Goal: Check status: Check status

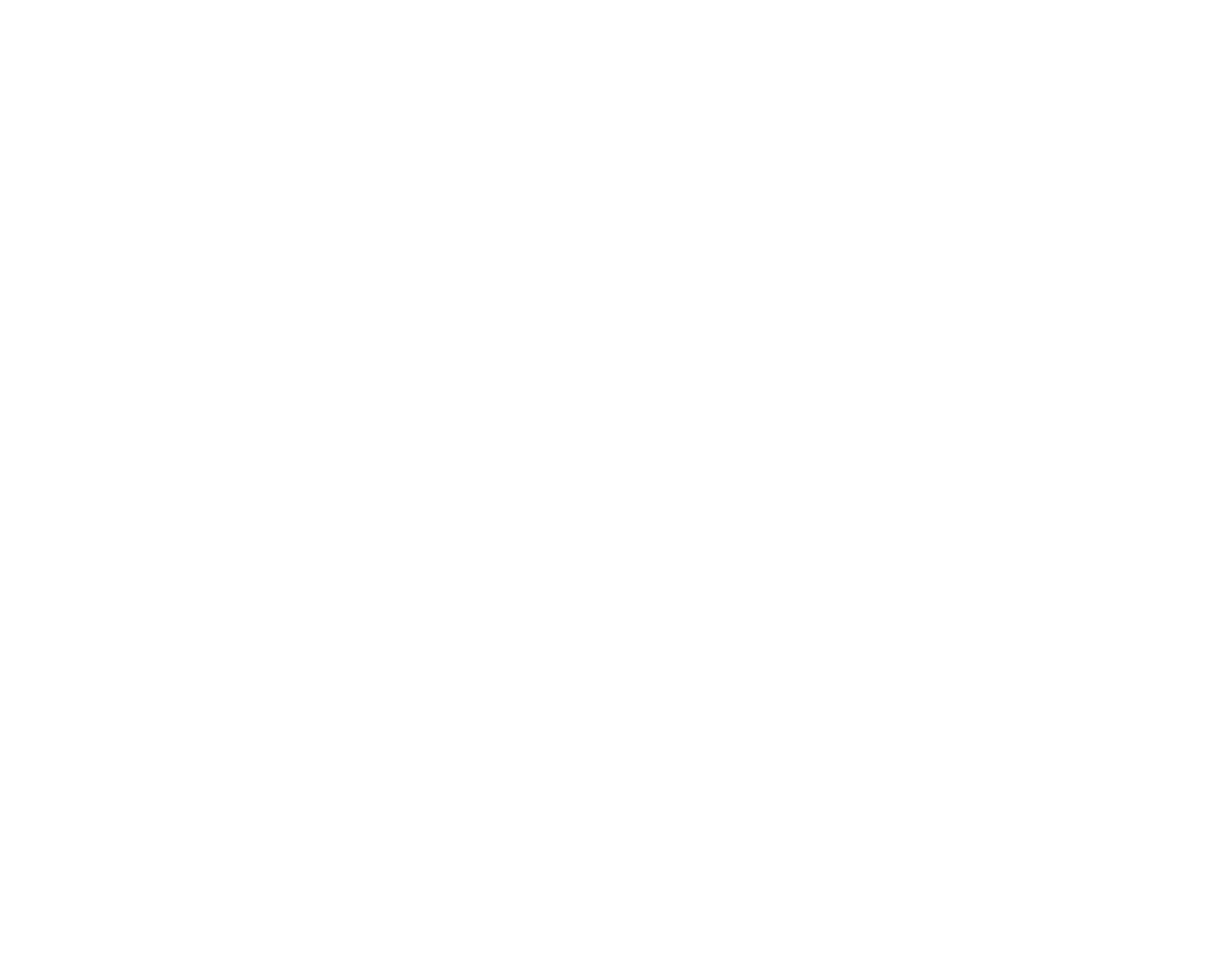
type input "[EMAIL_ADDRESS][DOMAIN_NAME]"
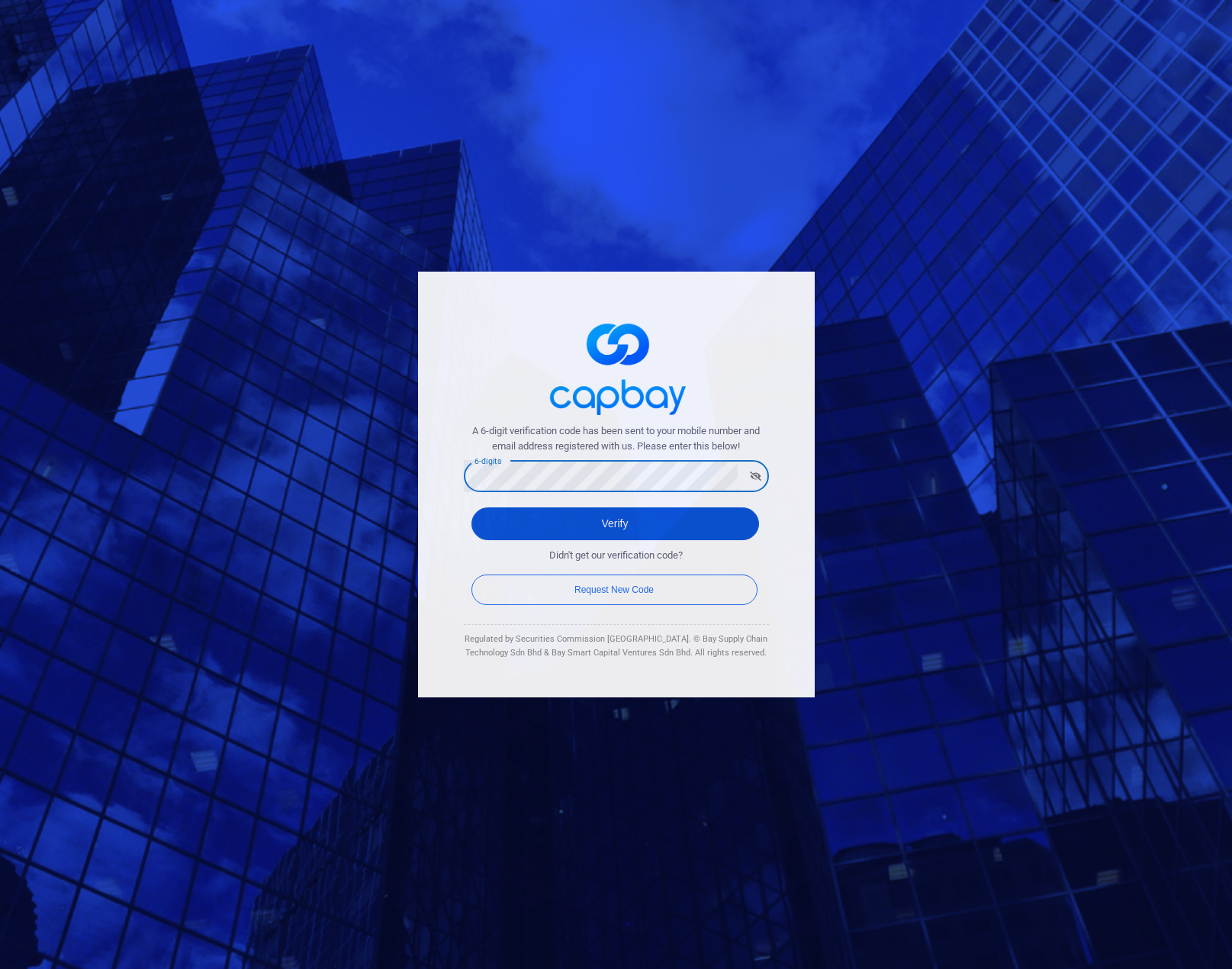
click at [604, 530] on button "Verify" at bounding box center [615, 524] width 287 height 33
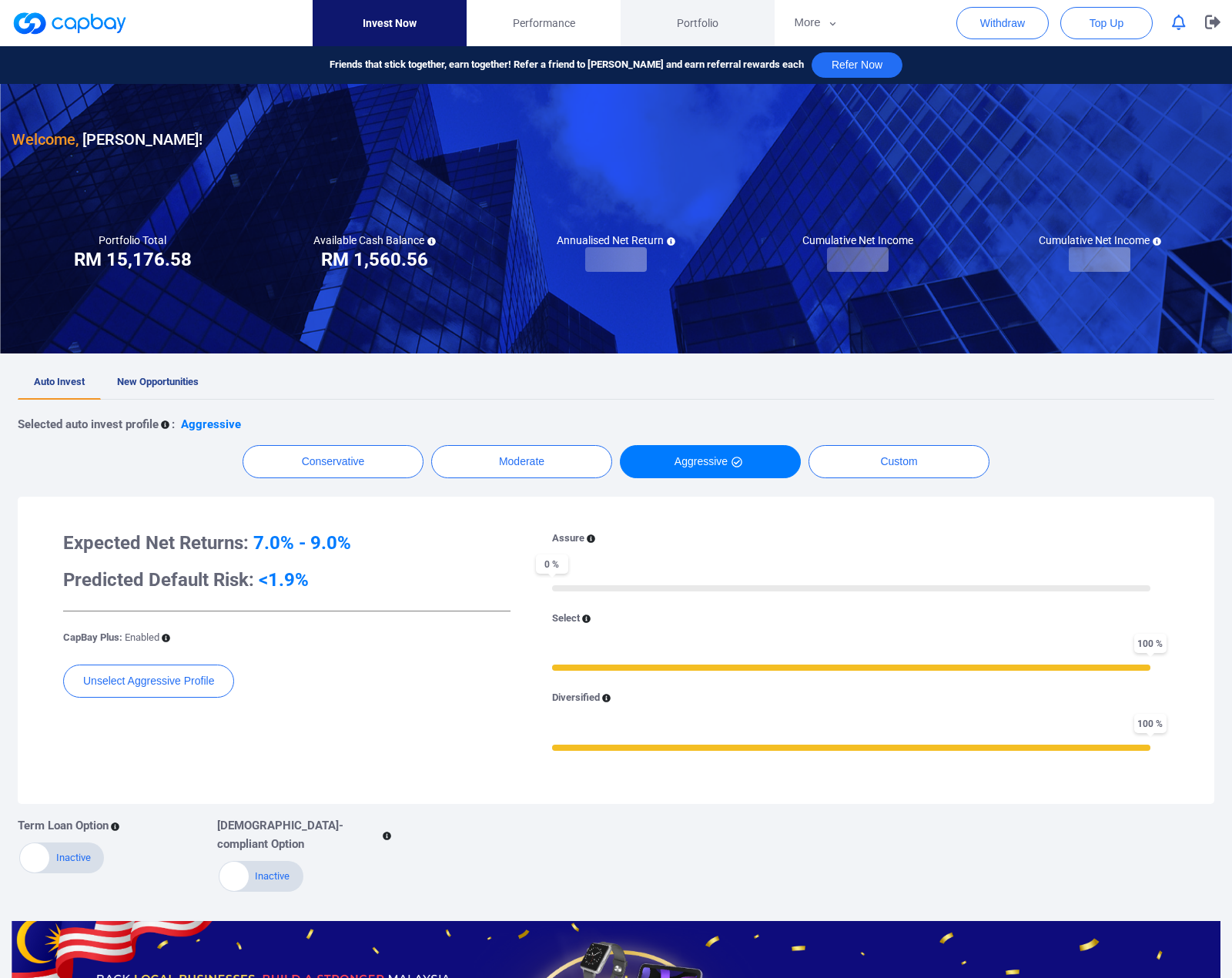
click at [700, 17] on span "Portfolio" at bounding box center [697, 22] width 42 height 17
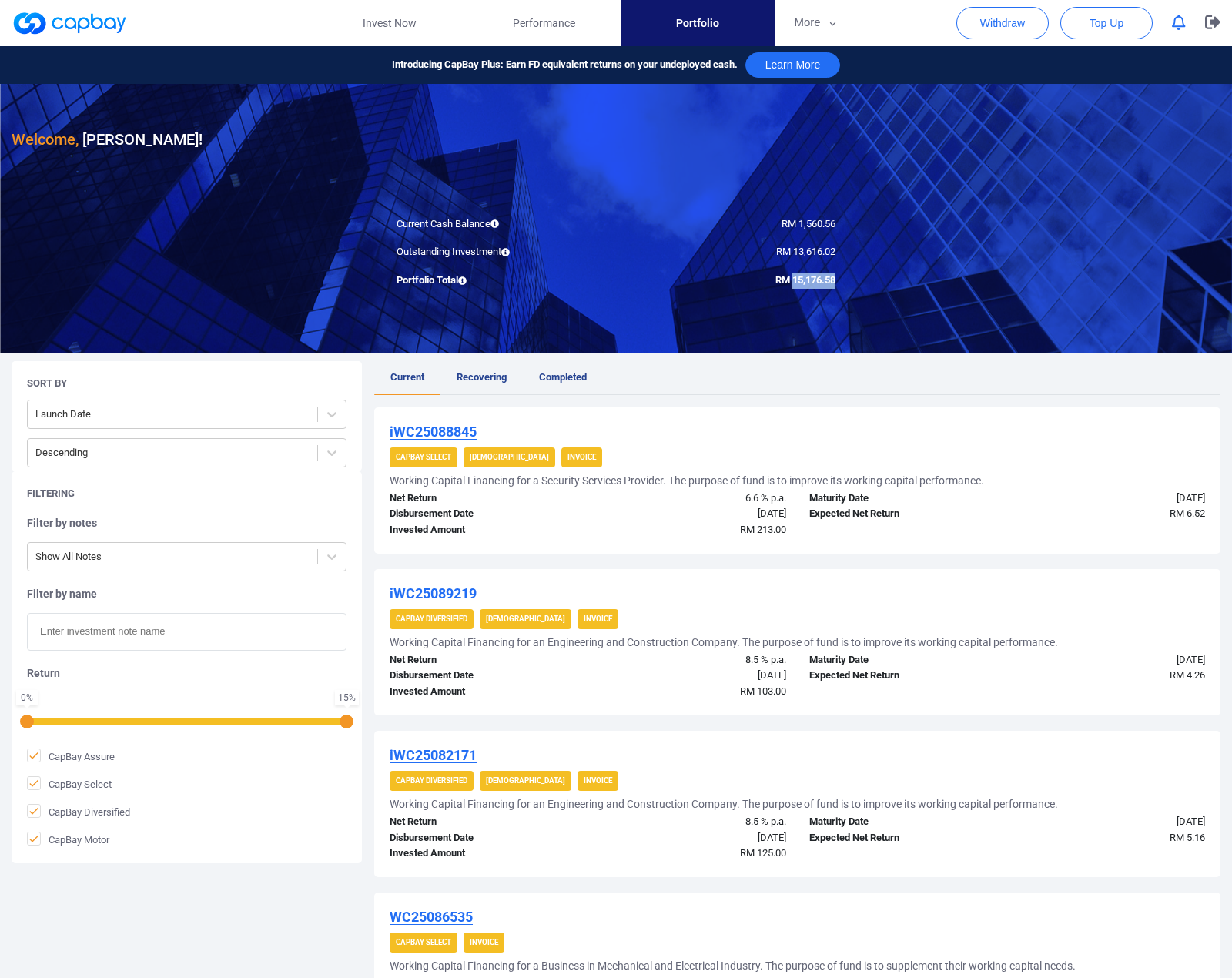
drag, startPoint x: 792, startPoint y: 278, endPoint x: 838, endPoint y: 279, distance: 46.0
click at [838, 279] on div "RM 15,176.58" at bounding box center [731, 280] width 231 height 17
copy span "15,176.58"
